Goal: Task Accomplishment & Management: Use online tool/utility

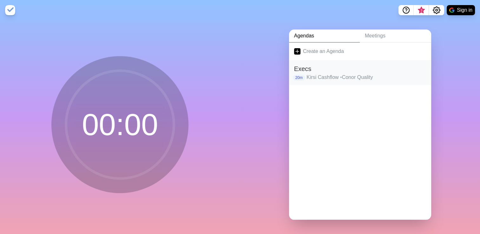
click at [303, 76] on div "20m Kirsi Cashflow • Conor Quality" at bounding box center [360, 78] width 132 height 8
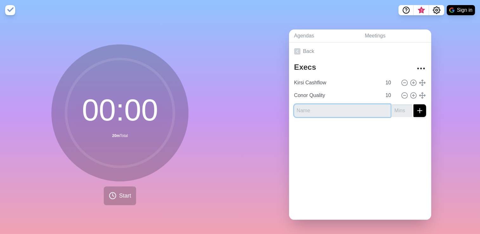
click at [334, 114] on input "text" at bounding box center [342, 110] width 96 height 13
type input "Nick SW Update"
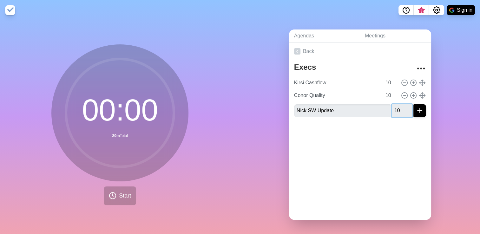
type input "10"
click at [416, 112] on icon "submit" at bounding box center [420, 111] width 8 height 8
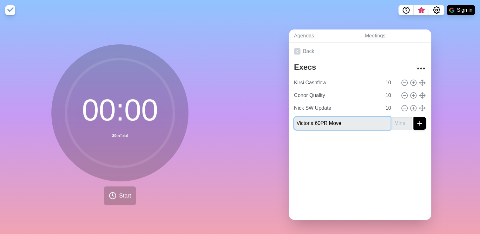
type input "Victoria 60PR Move"
type input "10"
click at [416, 122] on icon "submit" at bounding box center [420, 124] width 8 height 8
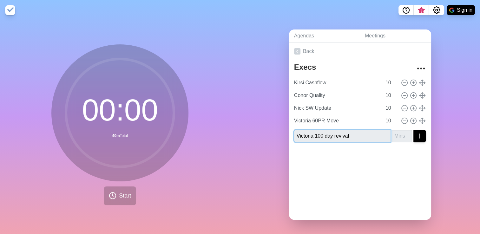
type input "Victoria 100 day revival"
type input "10"
click at [416, 136] on icon "submit" at bounding box center [420, 136] width 8 height 8
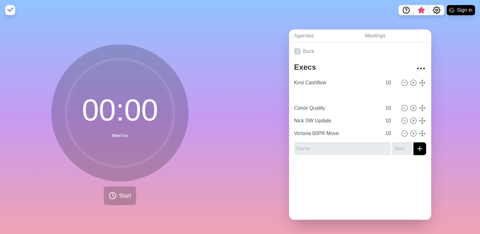
type input "Victoria 100 day revival"
type input "Conor Quality"
type input "Nick SW Update"
type input "Victoria 60PR Move"
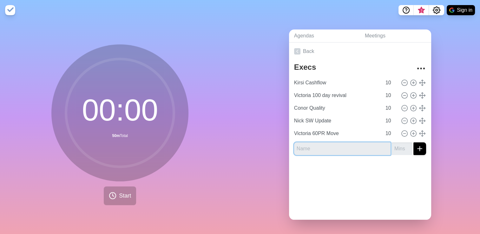
click at [309, 147] on input "text" at bounding box center [342, 148] width 96 height 13
type input "Conor Lieutenants Planning"
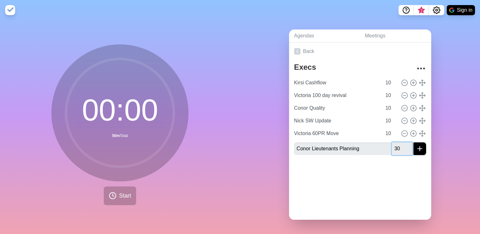
type input "30"
click at [416, 147] on icon "submit" at bounding box center [420, 149] width 8 height 8
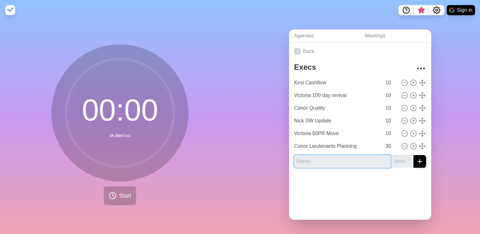
click at [318, 158] on input "text" at bounding box center [342, 161] width 96 height 13
type input "AOB"
click at [393, 158] on input "number" at bounding box center [402, 161] width 20 height 13
type input "10"
click at [416, 160] on icon "submit" at bounding box center [420, 162] width 8 height 8
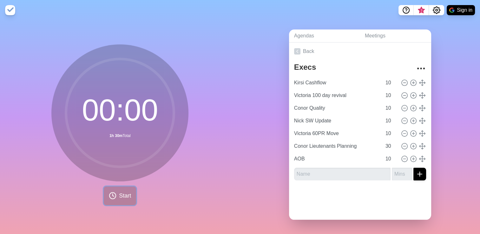
click at [121, 195] on span "Start" at bounding box center [125, 196] width 12 height 9
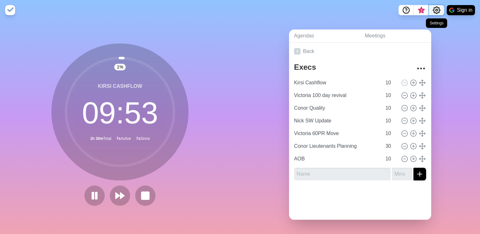
click at [439, 8] on icon "Settings" at bounding box center [437, 10] width 8 height 8
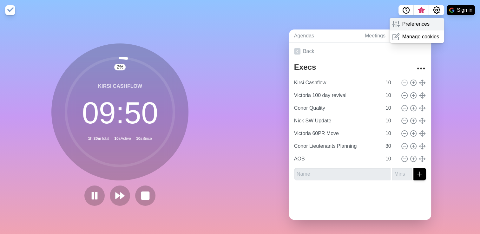
click at [417, 25] on p "Preferences" at bounding box center [415, 24] width 27 height 8
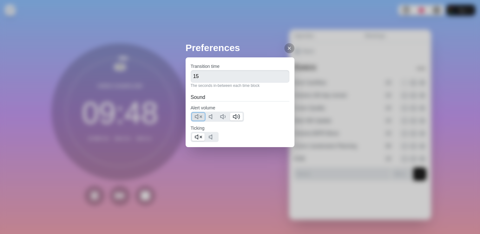
click at [193, 117] on button at bounding box center [198, 117] width 13 height 8
click at [460, 69] on div "Preferences Transition time 15 The seconds in-between each time block Sound Ale…" at bounding box center [240, 117] width 480 height 234
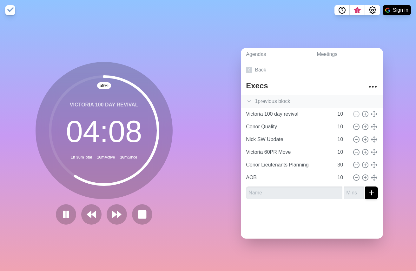
click at [248, 100] on polyline at bounding box center [249, 101] width 3 height 2
